Goal: Information Seeking & Learning: Learn about a topic

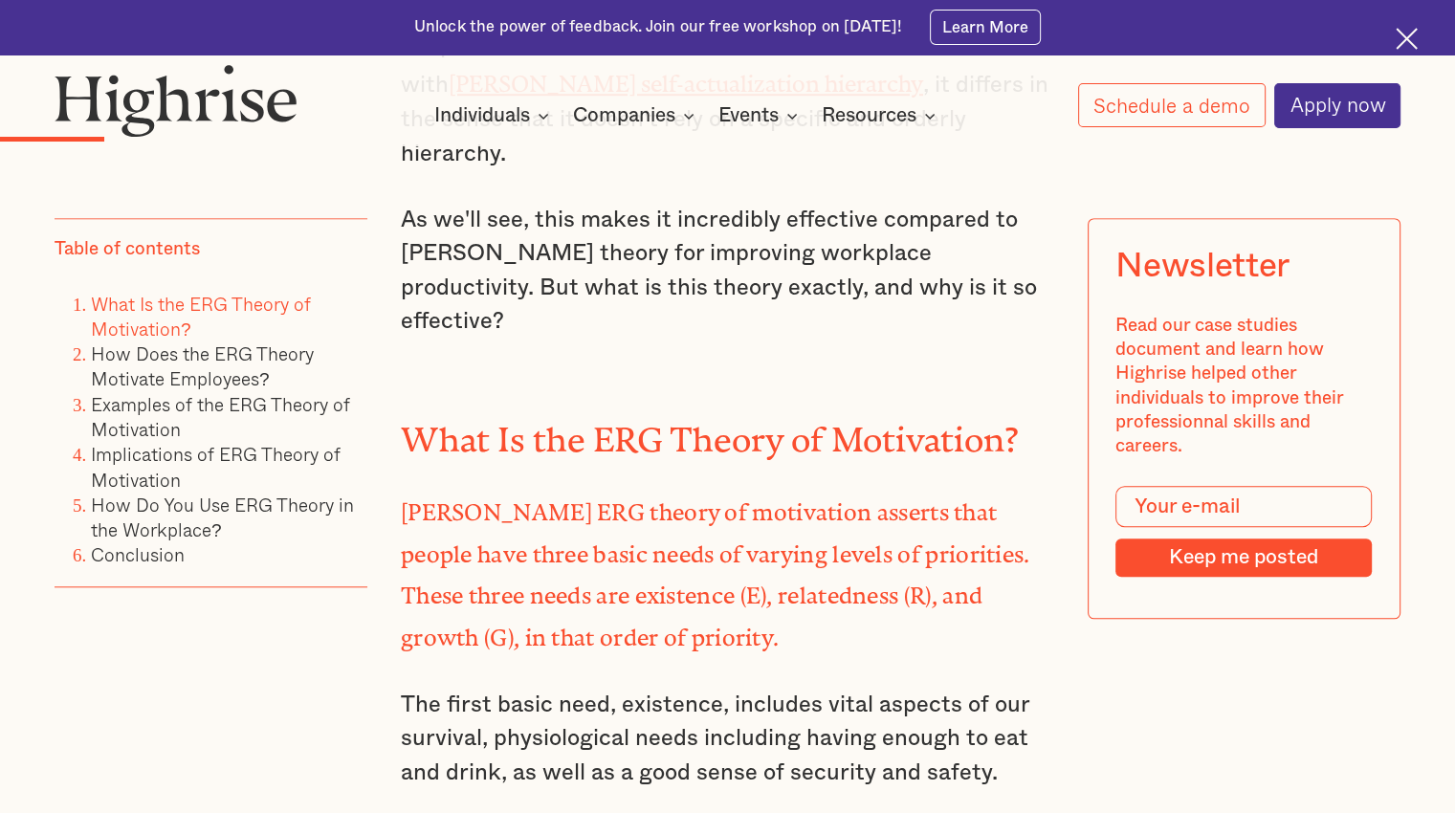
scroll to position [1562, 0]
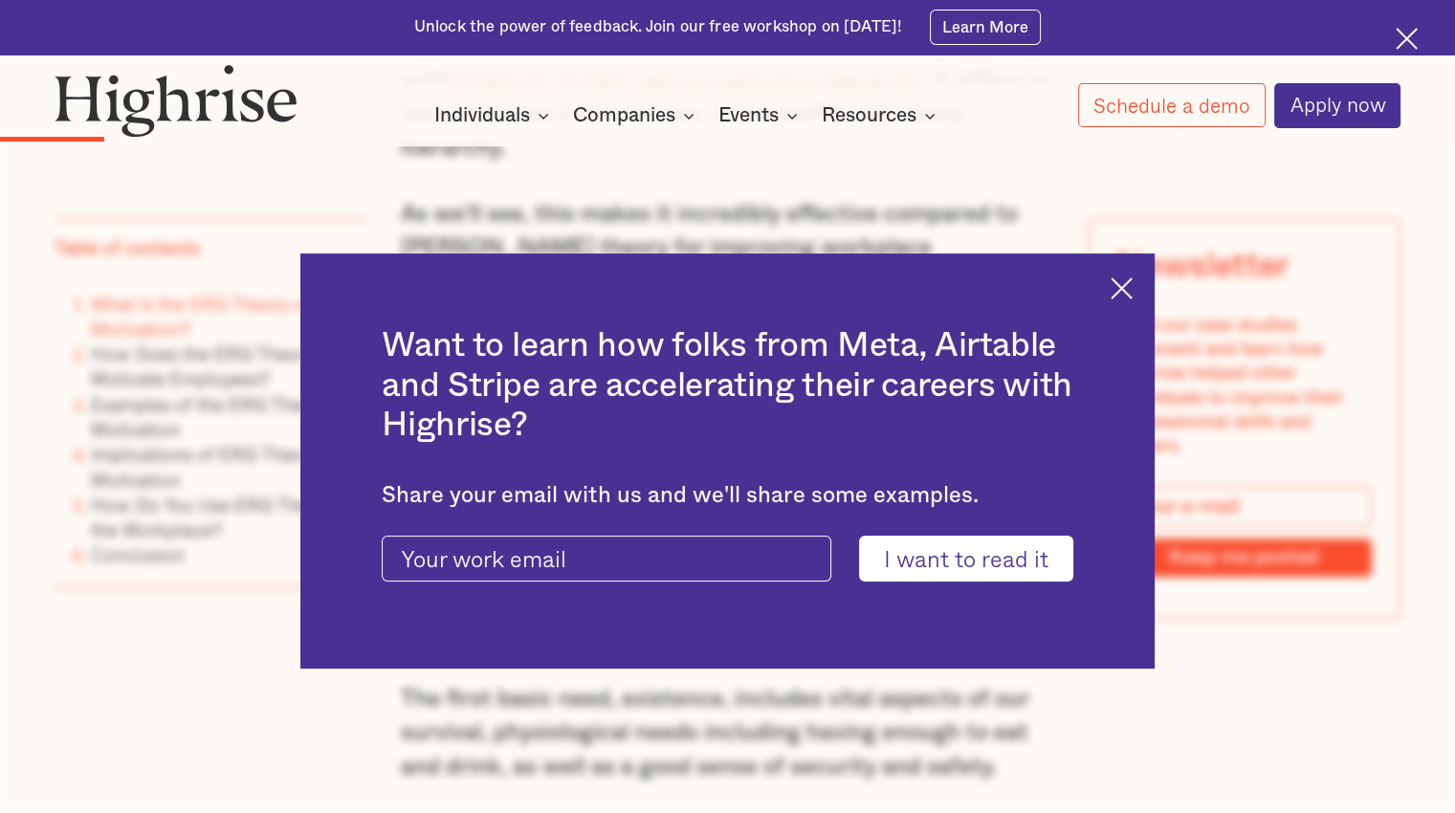
click at [1120, 292] on div "Want to learn how folks from Meta, Airtable and Stripe are accelerating their c…" at bounding box center [727, 461] width 855 height 414
click at [1133, 291] on img at bounding box center [1122, 289] width 22 height 22
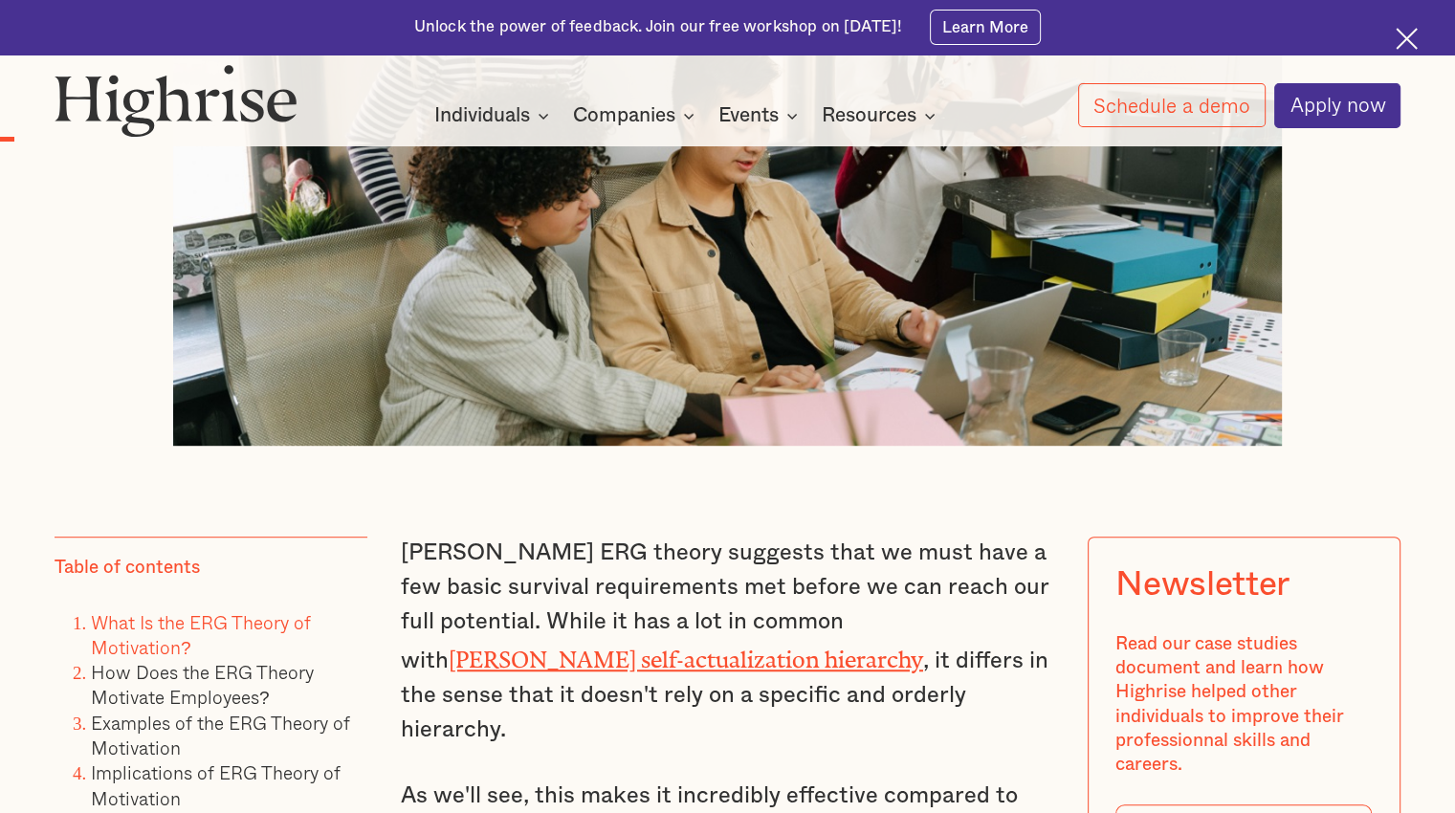
scroll to position [978, 0]
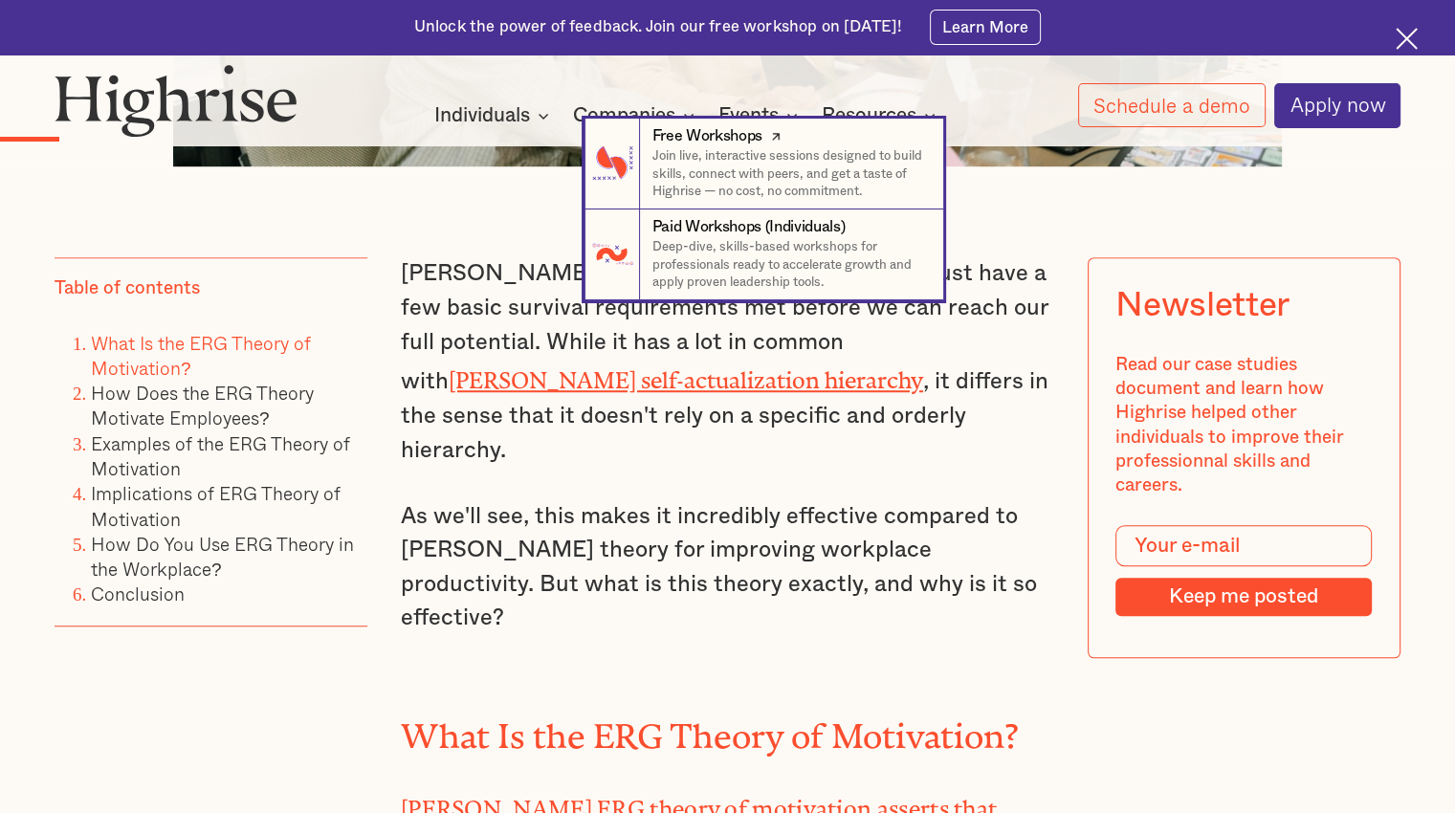
scroll to position [1263, 0]
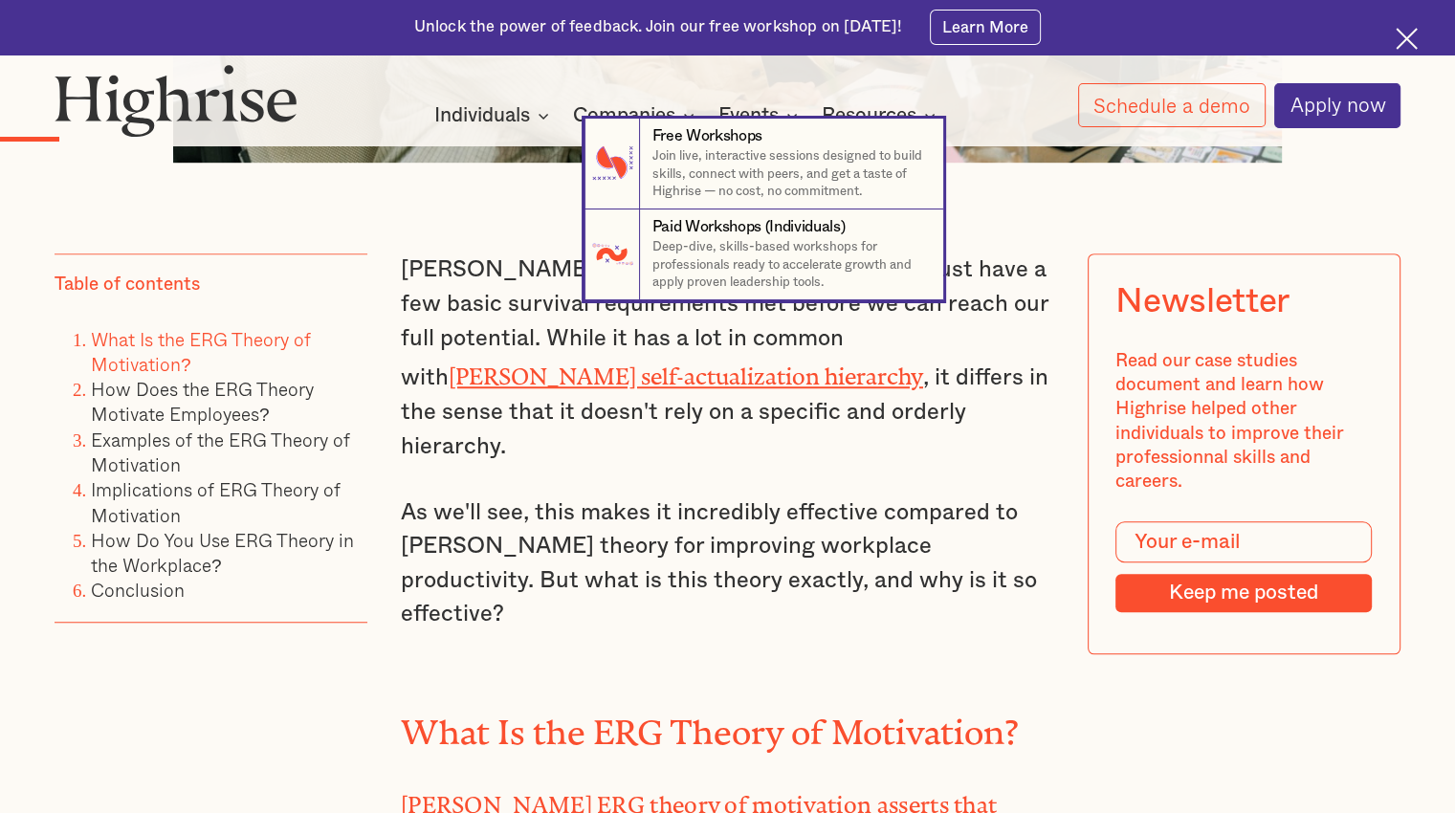
click at [570, 204] on nav "7 Free Workshops Join live, interactive sessions designed to build skills, conn…" at bounding box center [727, 210] width 1455 height 182
click at [505, 164] on nav "7 Free Workshops Join live, interactive sessions designed to build skills, conn…" at bounding box center [727, 210] width 1455 height 182
click at [409, 208] on nav "7 Free Workshops Join live, interactive sessions designed to build skills, conn…" at bounding box center [727, 210] width 1455 height 182
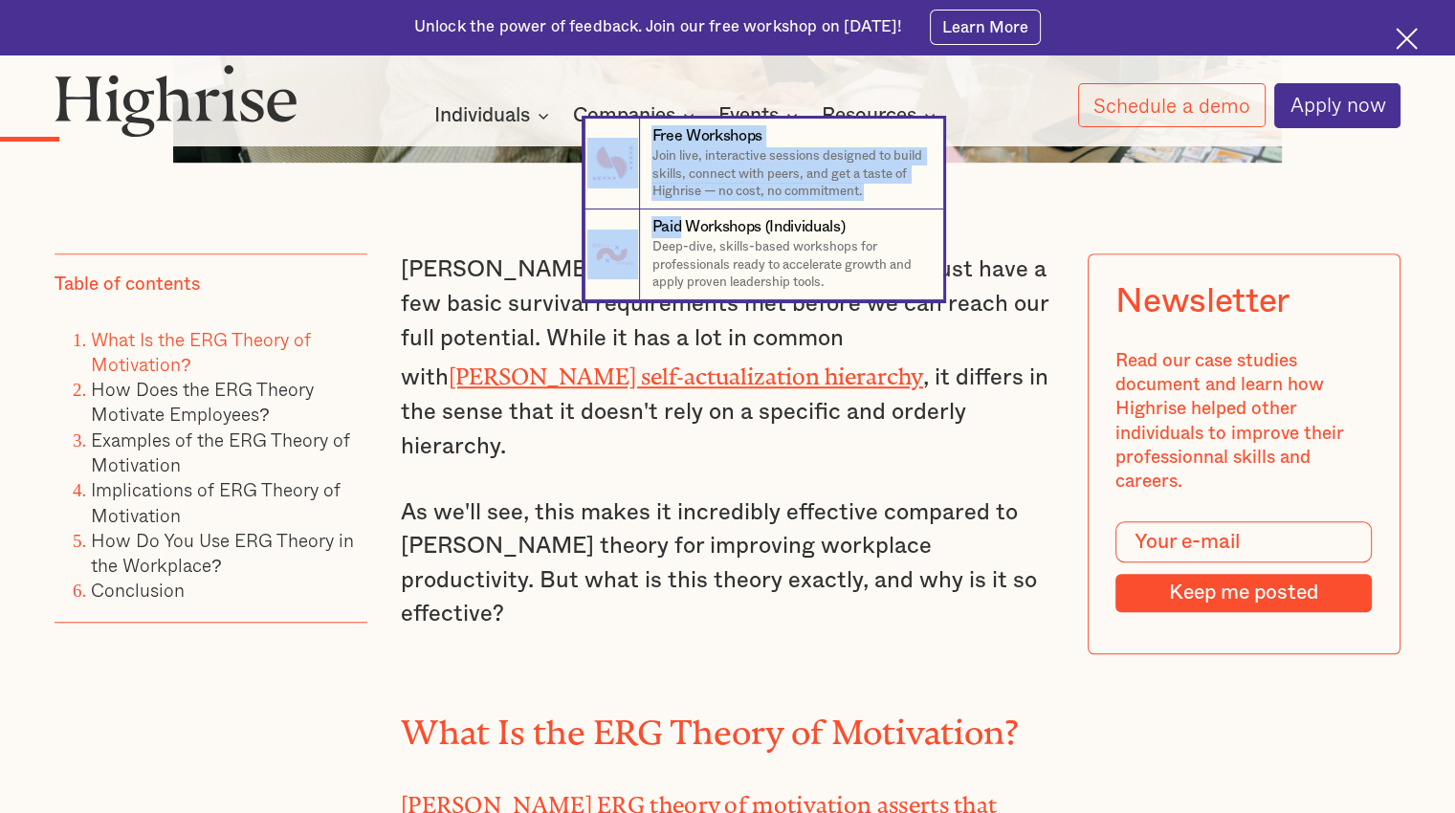
drag, startPoint x: 409, startPoint y: 208, endPoint x: 484, endPoint y: 250, distance: 86.5
click at [484, 250] on nav "7 Free Workshops Join live, interactive sessions designed to build skills, conn…" at bounding box center [727, 210] width 1455 height 182
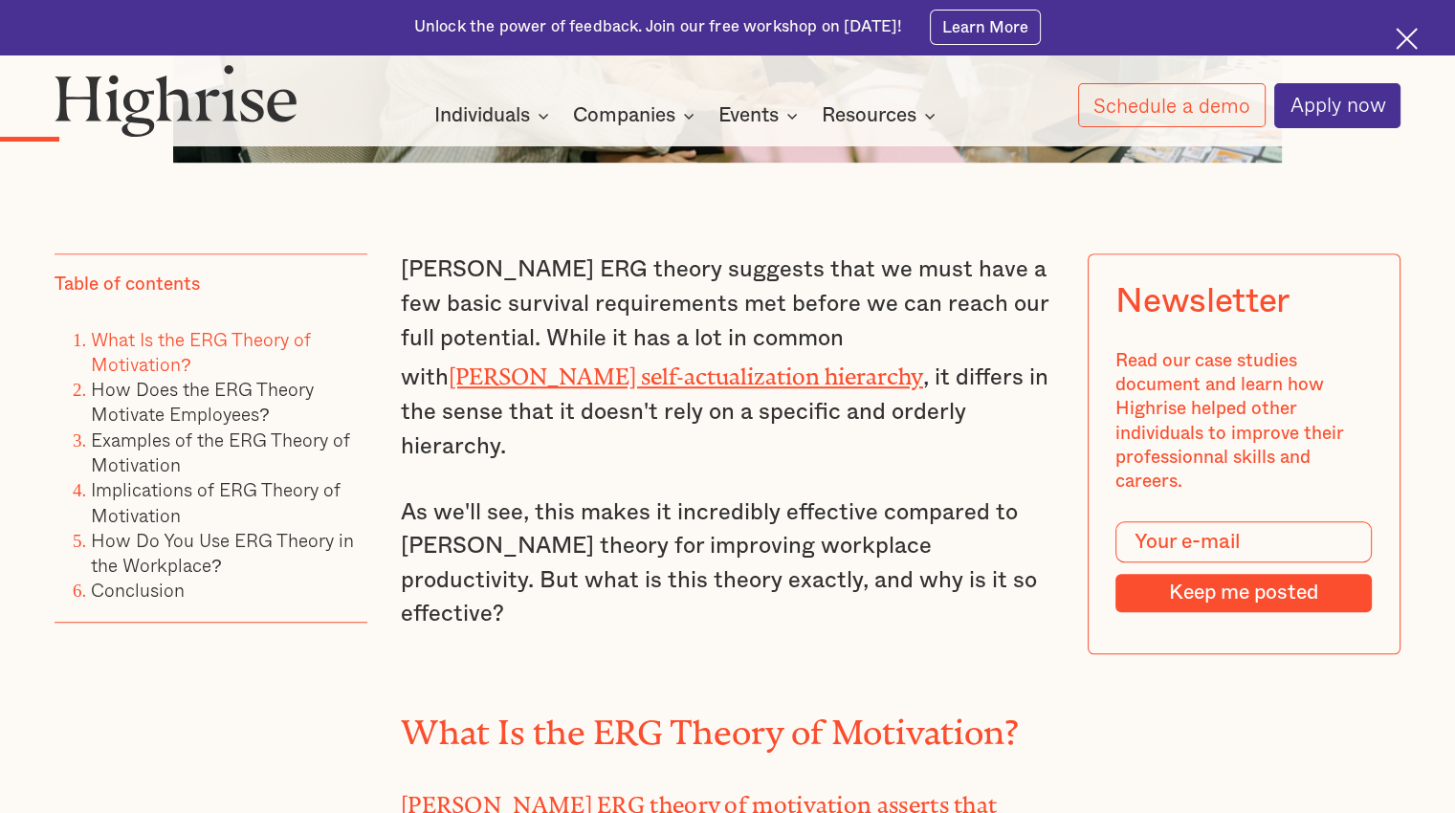
click at [425, 254] on p "[PERSON_NAME] ERG theory suggests that we must have a few basic survival requir…" at bounding box center [728, 359] width 654 height 211
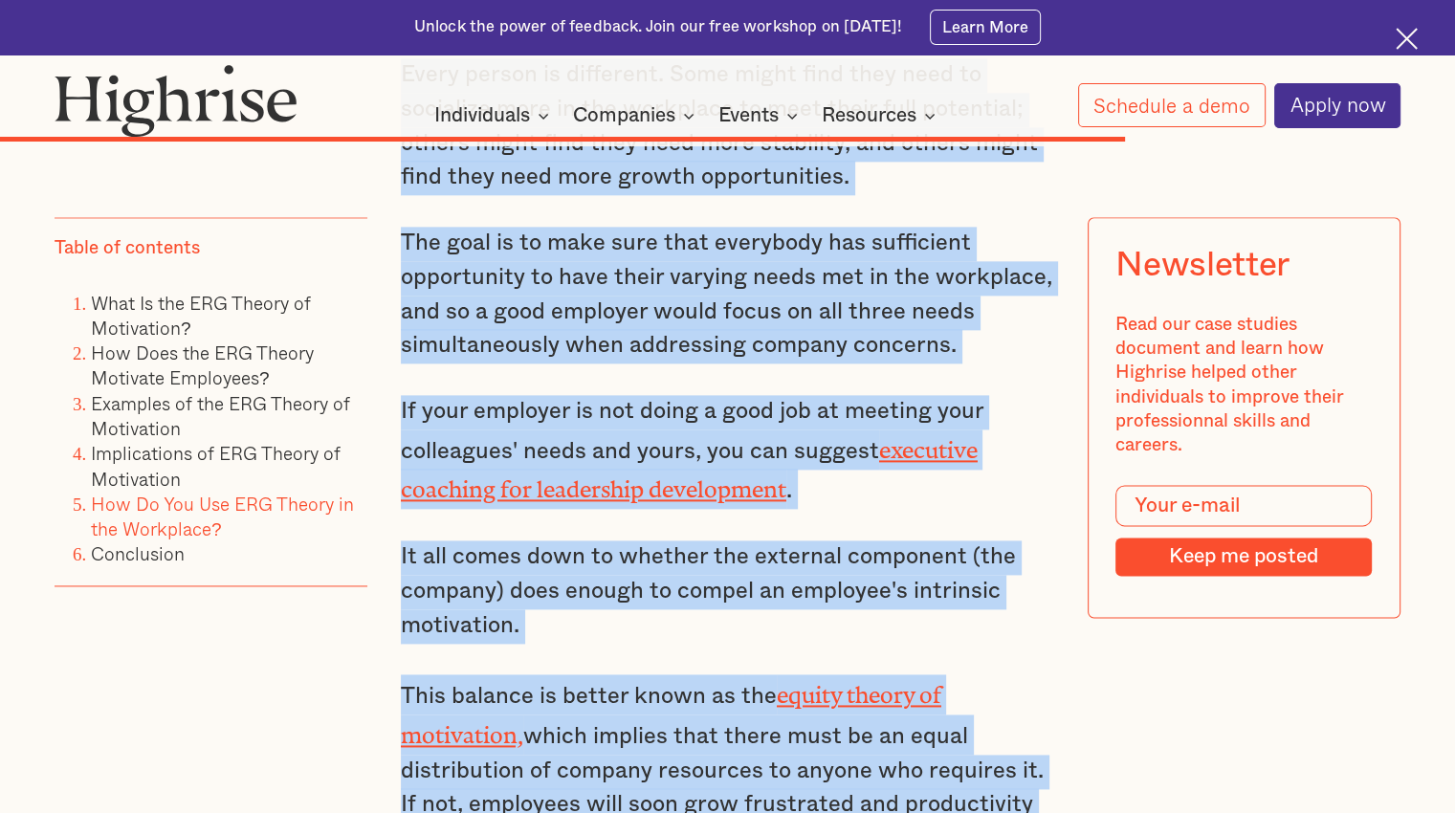
scroll to position [9792, 0]
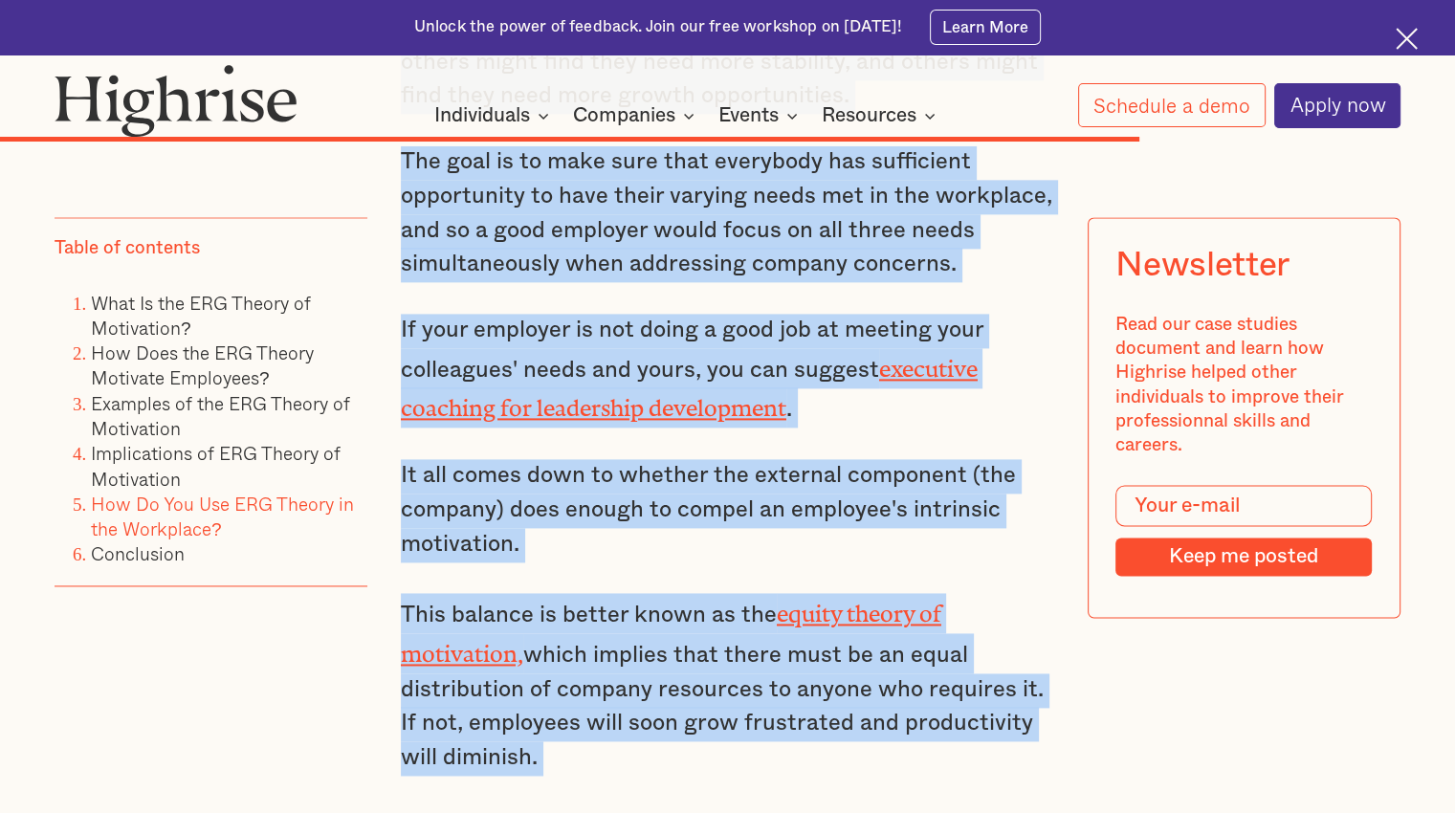
drag, startPoint x: 408, startPoint y: 211, endPoint x: 803, endPoint y: 495, distance: 486.8
copy div "lderfer's ERG theory suggests that we must have a few basic survival requiremen…"
